Goal: Navigation & Orientation: Find specific page/section

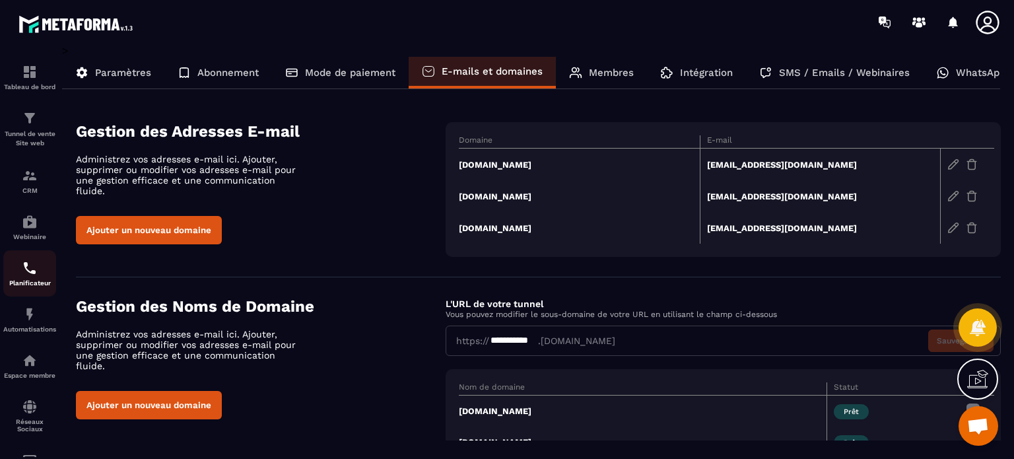
click at [26, 262] on img at bounding box center [30, 268] width 16 height 16
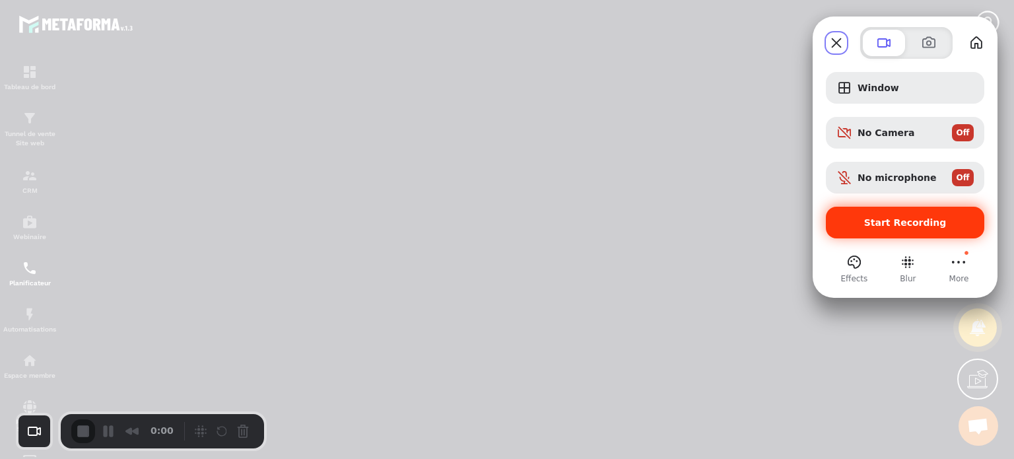
click at [864, 224] on span "Start Recording" at bounding box center [905, 222] width 137 height 11
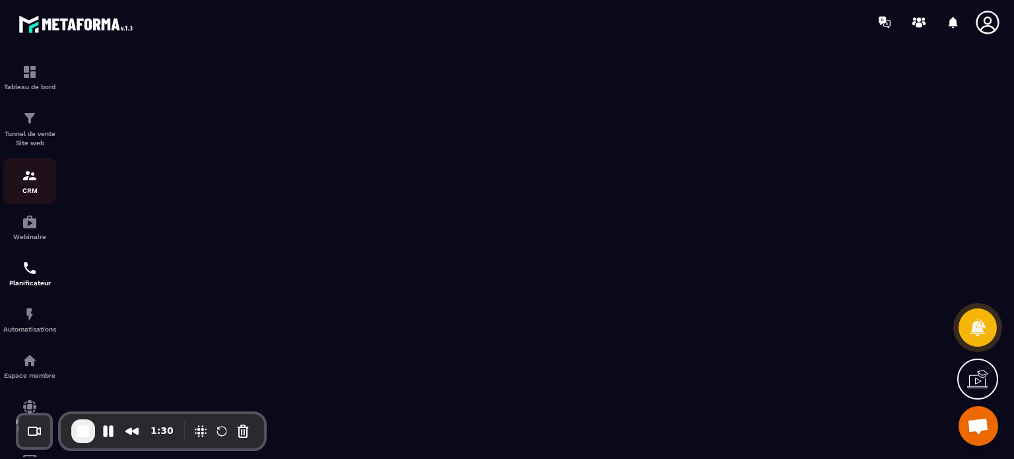
click at [30, 191] on p "CRM" at bounding box center [29, 190] width 53 height 7
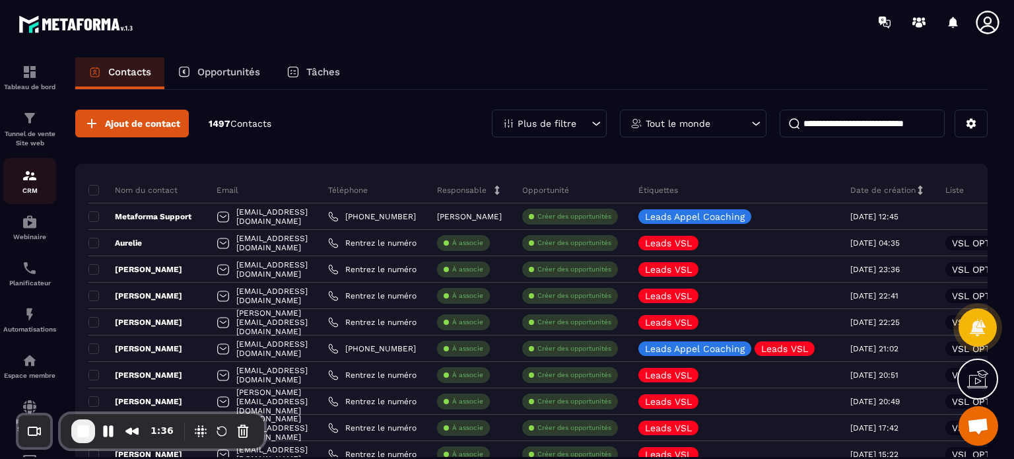
click at [30, 178] on img at bounding box center [30, 176] width 16 height 16
